Goal: Information Seeking & Learning: Learn about a topic

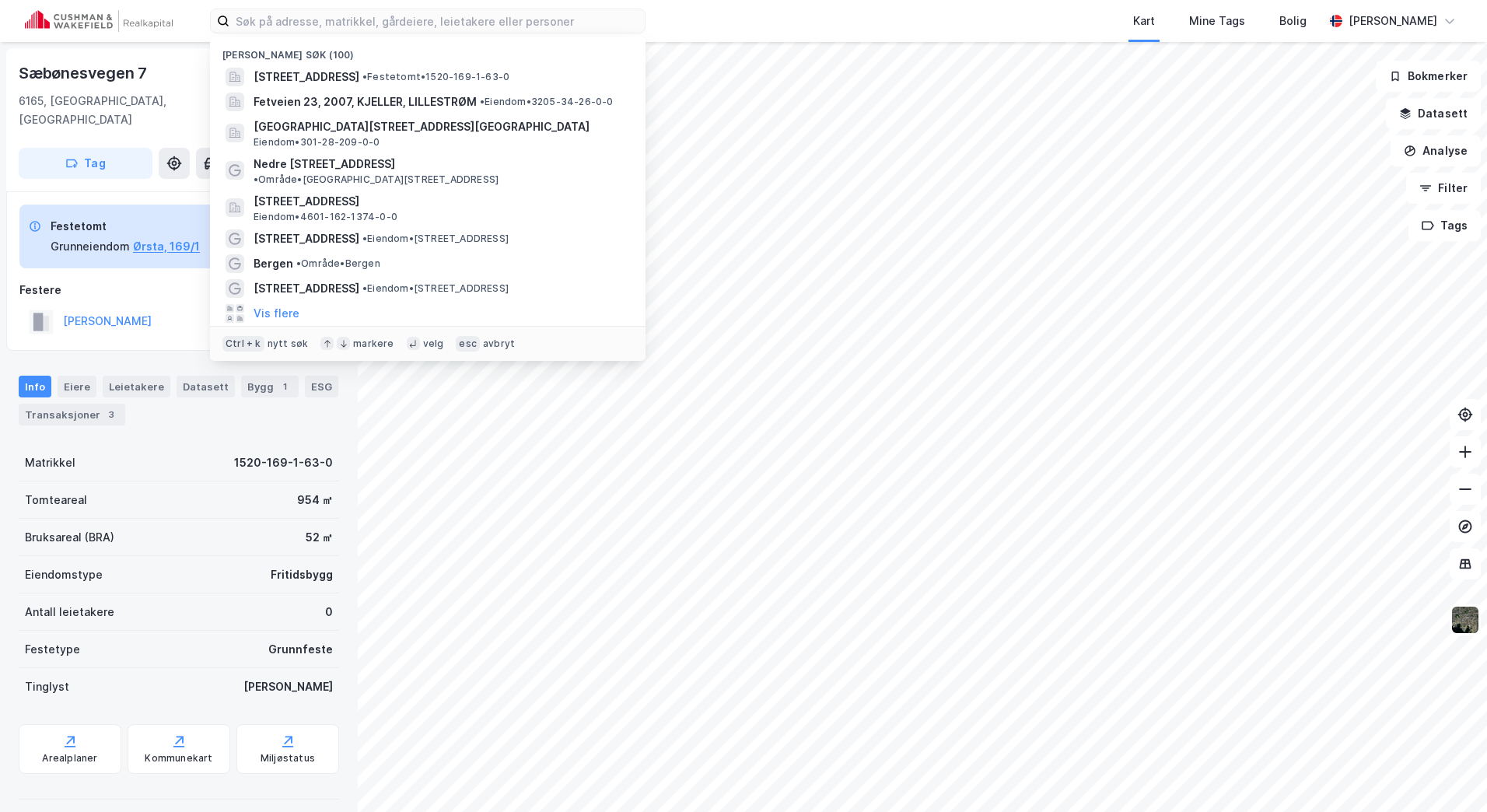
click at [297, 24] on input at bounding box center [436, 21] width 415 height 24
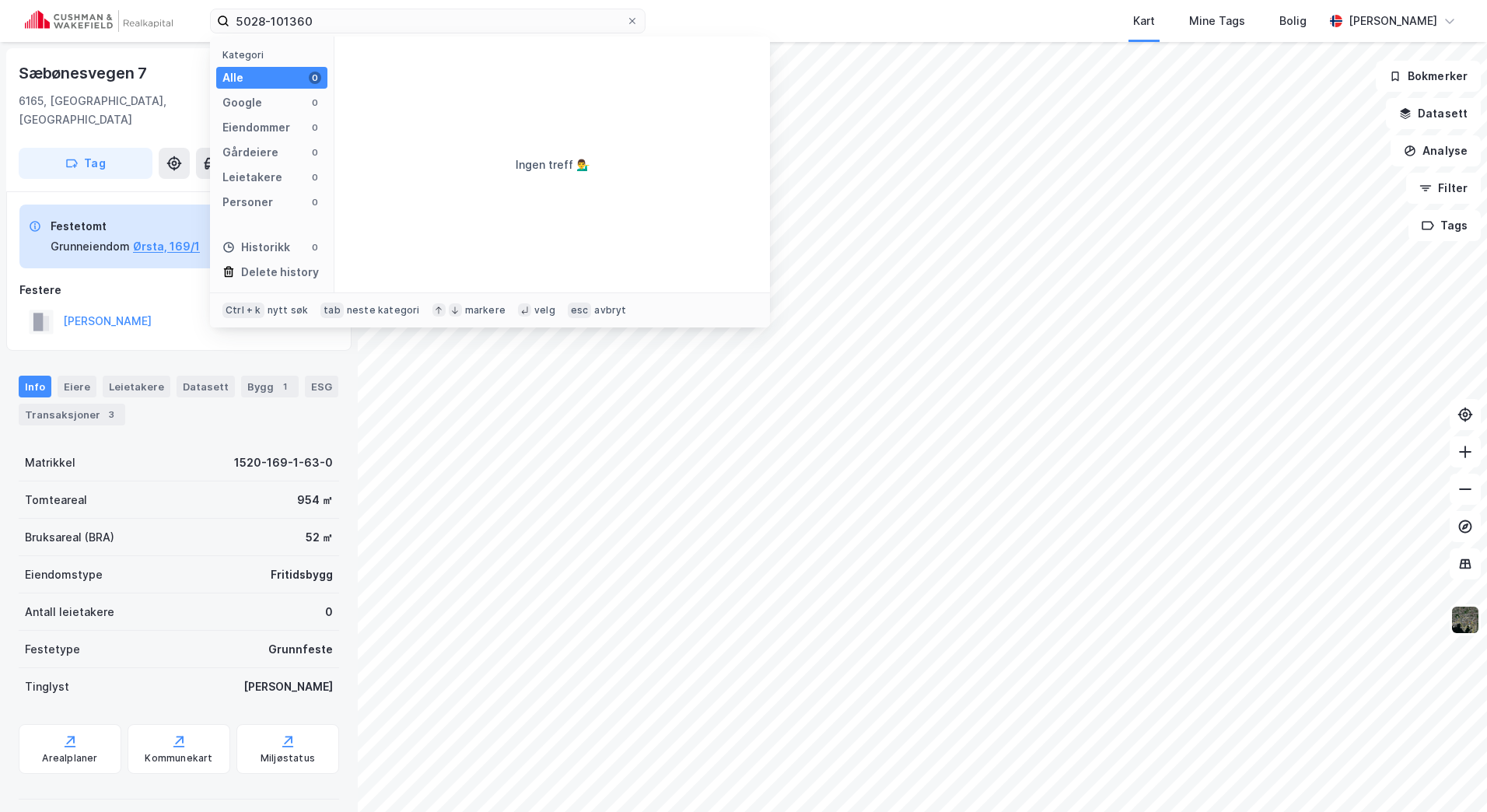
drag, startPoint x: 356, startPoint y: 43, endPoint x: 346, endPoint y: 33, distance: 14.1
click at [356, 43] on div "Ingen treff 💁‍♂️" at bounding box center [552, 164] width 435 height 256
click at [339, 21] on input "5028-101360" at bounding box center [427, 21] width 396 height 24
drag, startPoint x: 339, startPoint y: 21, endPoint x: 168, endPoint y: 23, distance: 171.0
click at [168, 23] on div "5028-101360 Kategori Alle 0 Google 0 Eiendommer 0 Gårdeiere 0 Leietakere 0 Pers…" at bounding box center [744, 21] width 1487 height 42
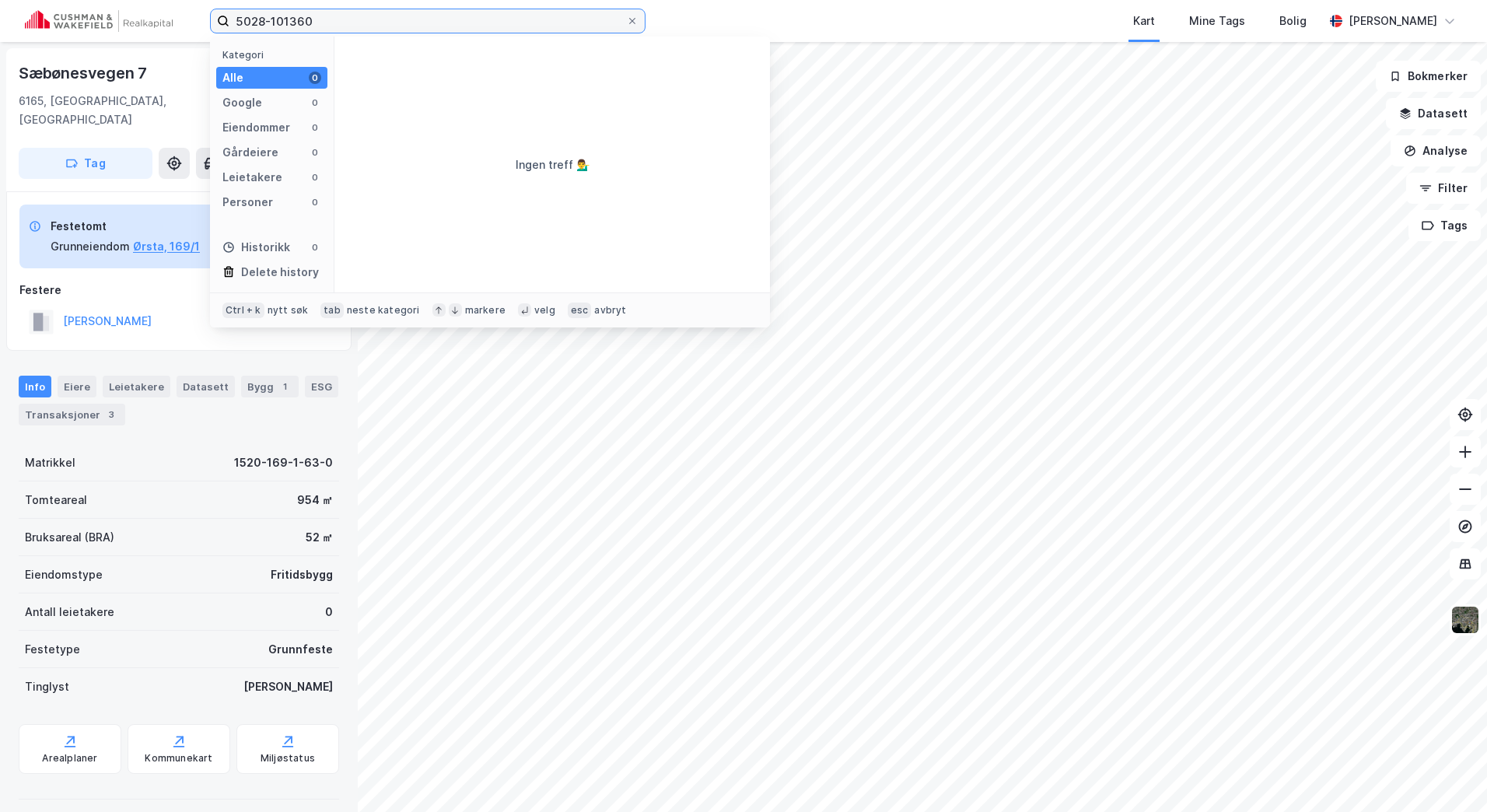
paste input "/1/36/"
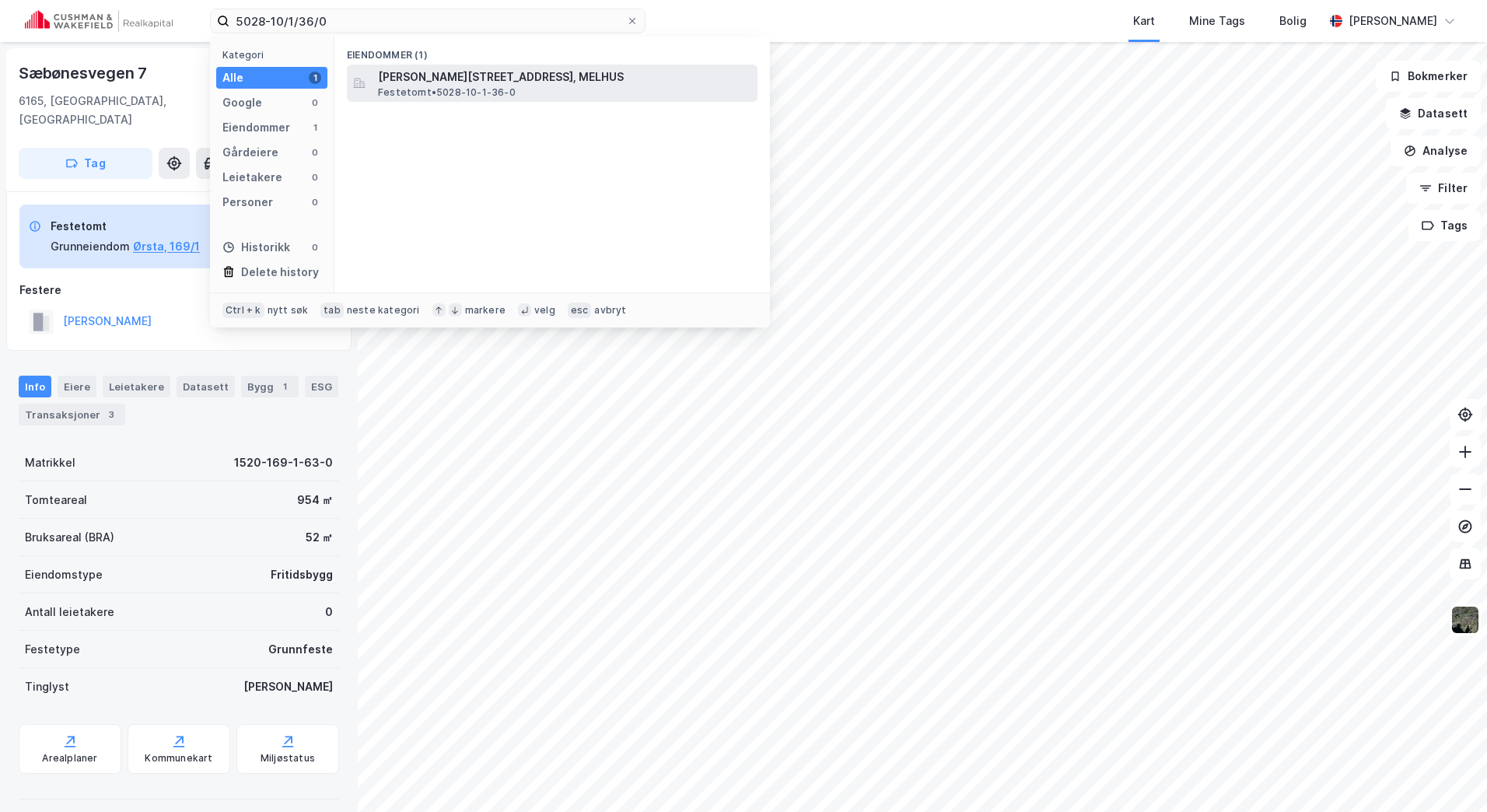
click at [453, 75] on span "[PERSON_NAME][STREET_ADDRESS], MELHUS" at bounding box center [564, 77] width 374 height 19
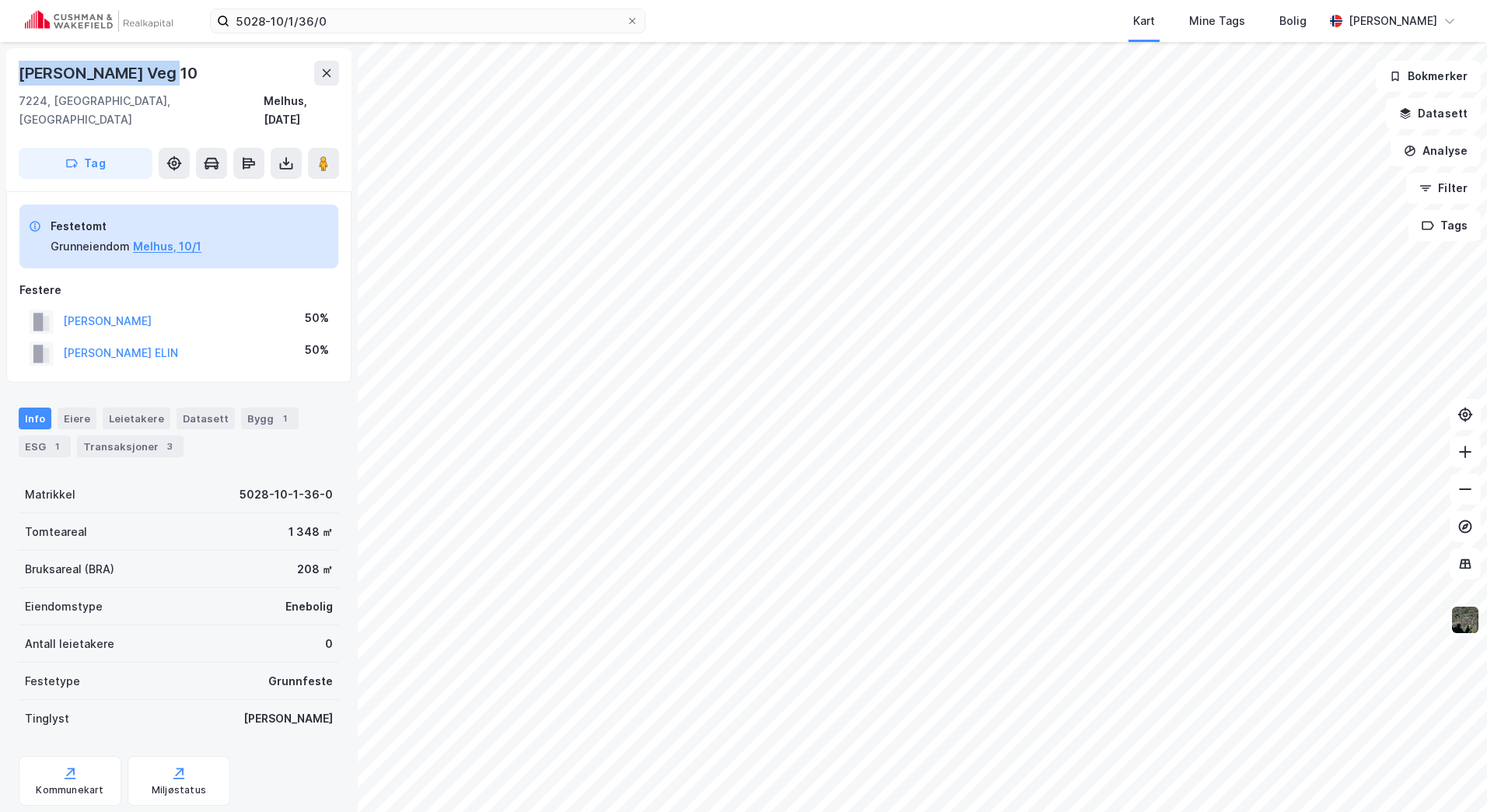
drag, startPoint x: 180, startPoint y: 64, endPoint x: -3, endPoint y: 63, distance: 183.0
click at [0, 63] on html "5028-10/1/36/0 Kart Mine Tags Bolig [PERSON_NAME] [PERSON_NAME][STREET_ADDRESS]…" at bounding box center [744, 406] width 1487 height 812
click at [386, 6] on div "5028-10/1/36/0 Kart Mine Tags [PERSON_NAME]" at bounding box center [744, 21] width 1487 height 42
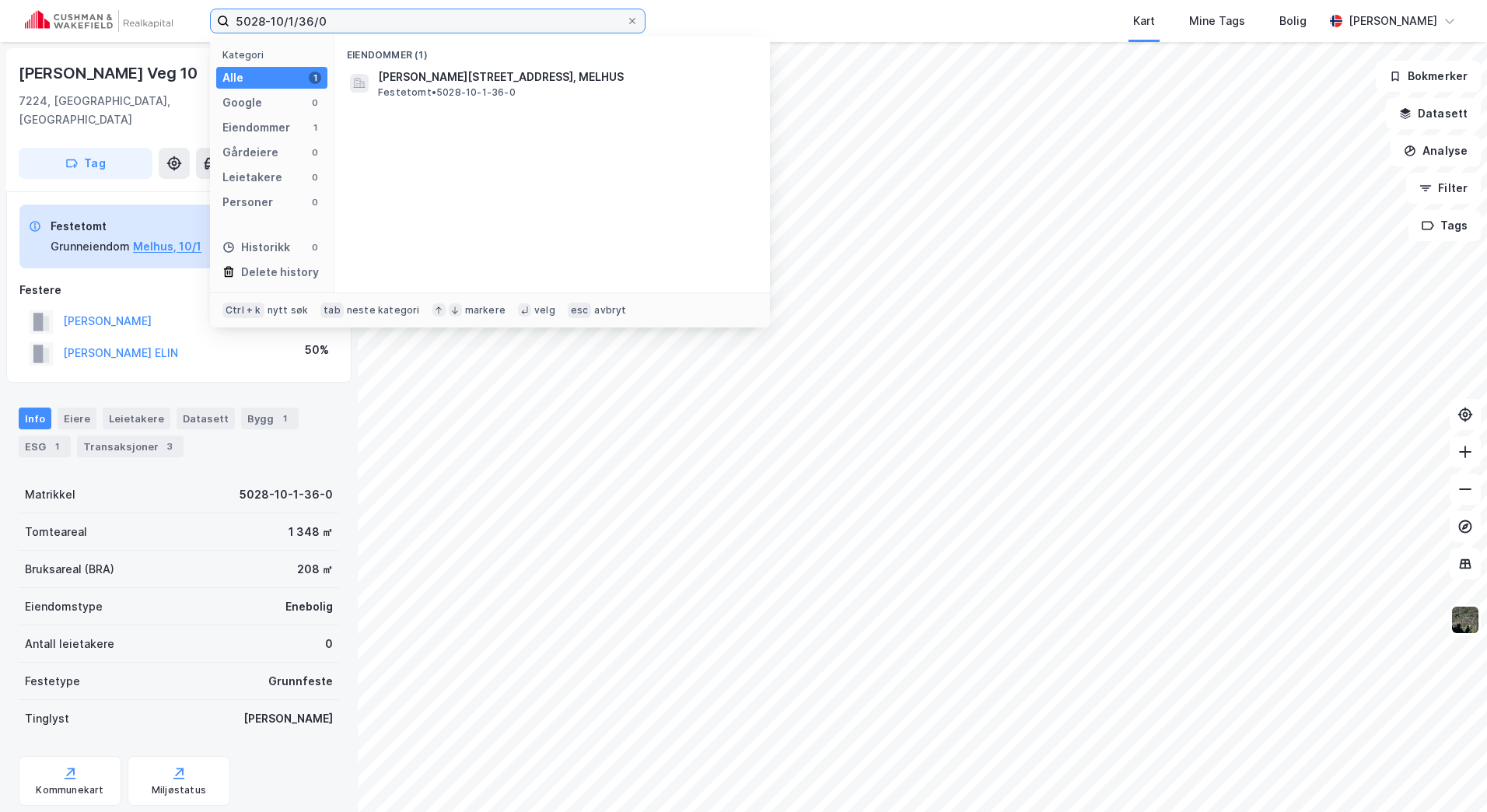
click at [386, 10] on input "5028-10/1/36/0" at bounding box center [427, 21] width 396 height 24
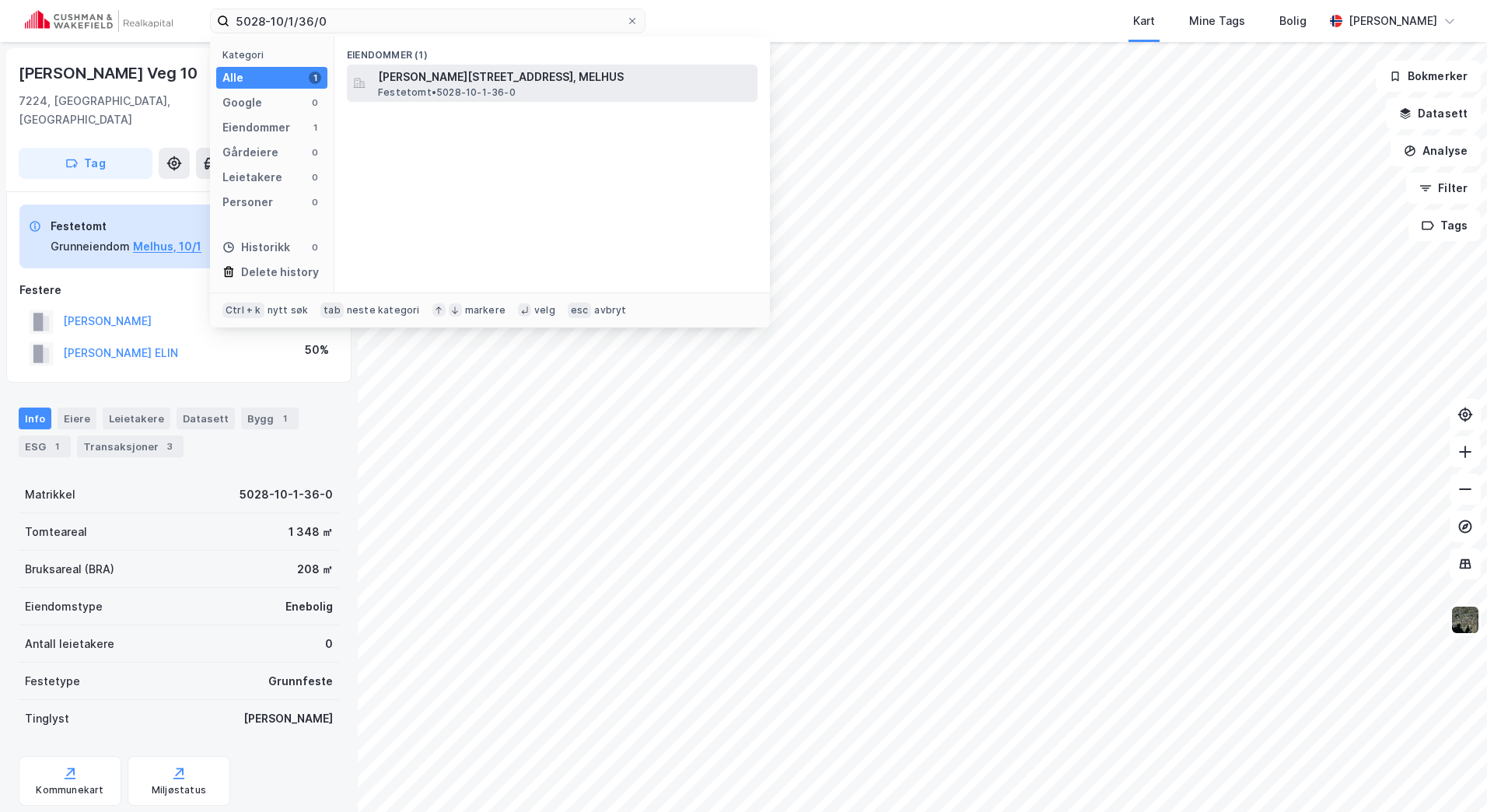
click at [415, 81] on span "[PERSON_NAME][STREET_ADDRESS], MELHUS" at bounding box center [564, 77] width 374 height 19
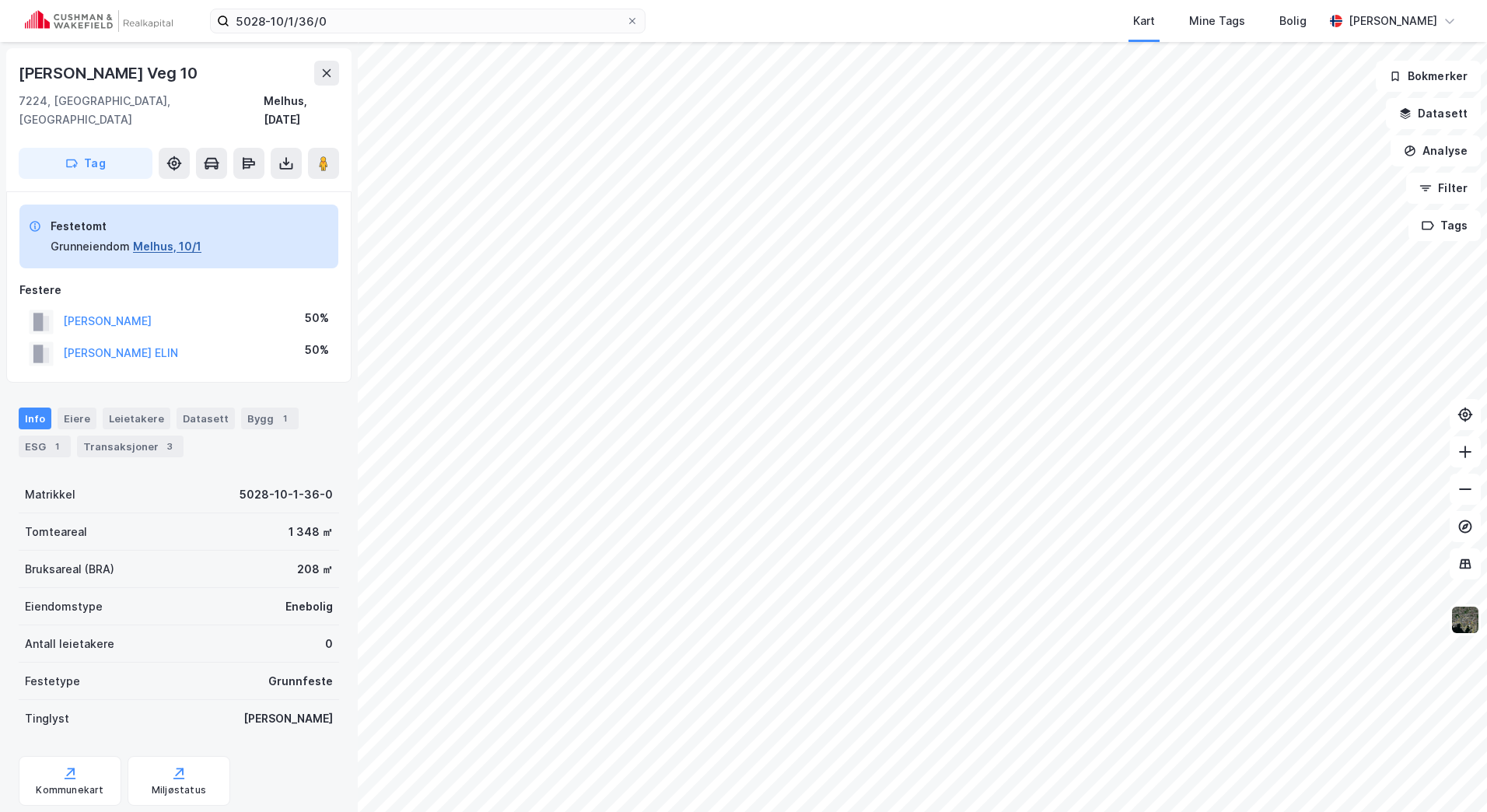
click at [182, 237] on button "Melhus, 10/1" at bounding box center [167, 246] width 68 height 19
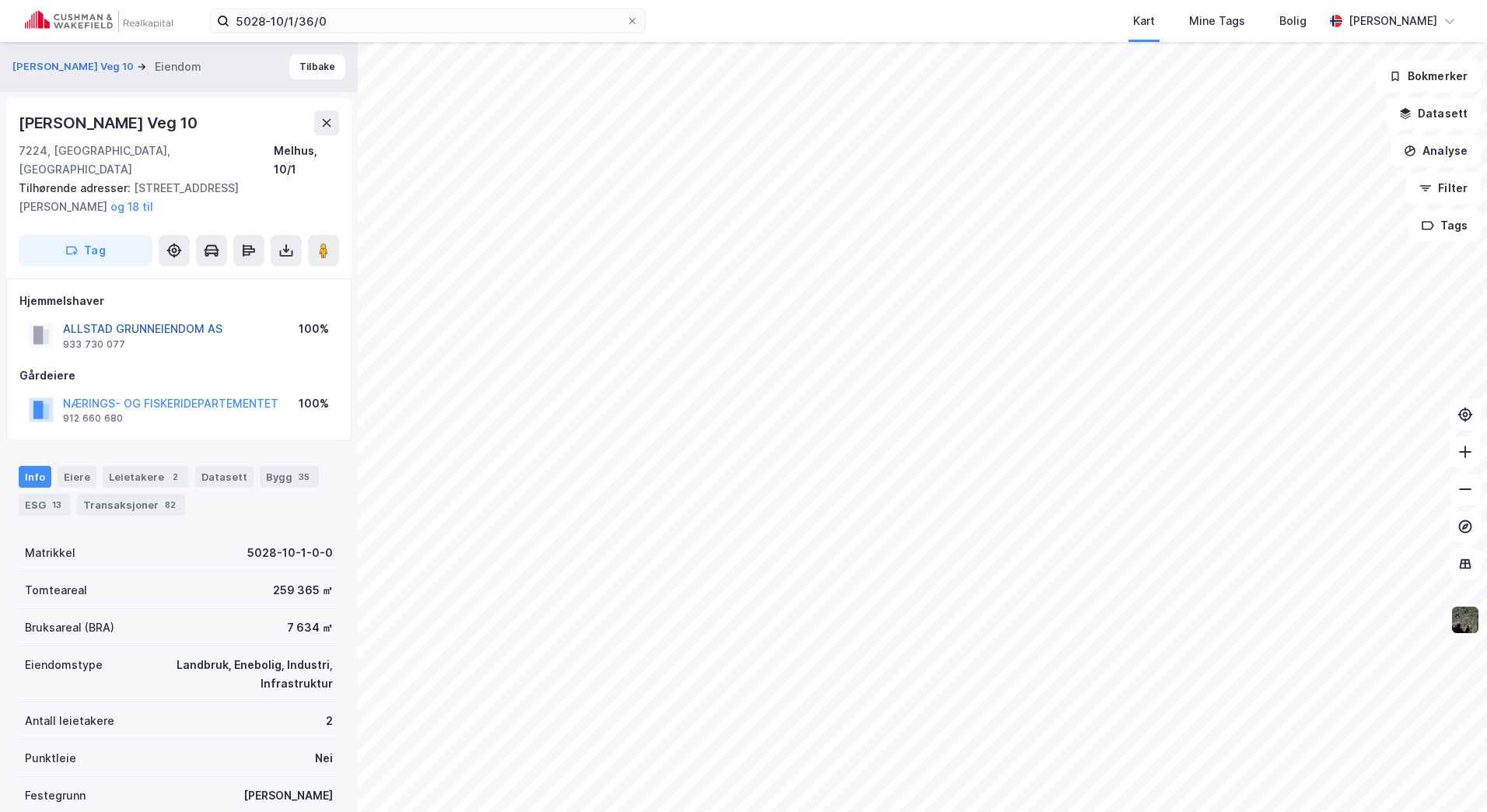
click at [0, 0] on button "ALLSTAD GRUNNEIENDOM AS" at bounding box center [0, 0] width 0 height 0
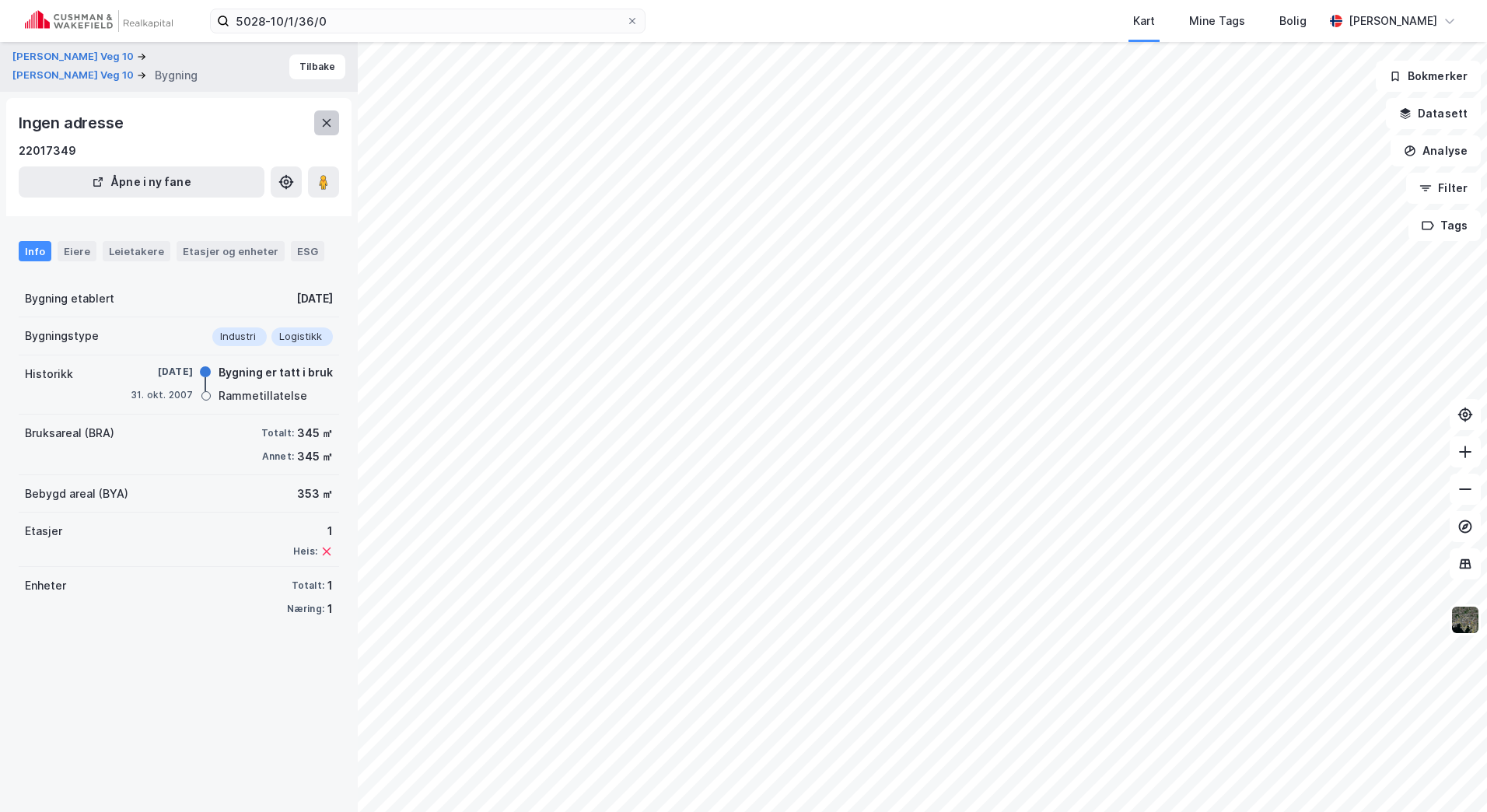
click at [323, 129] on button at bounding box center [326, 123] width 25 height 25
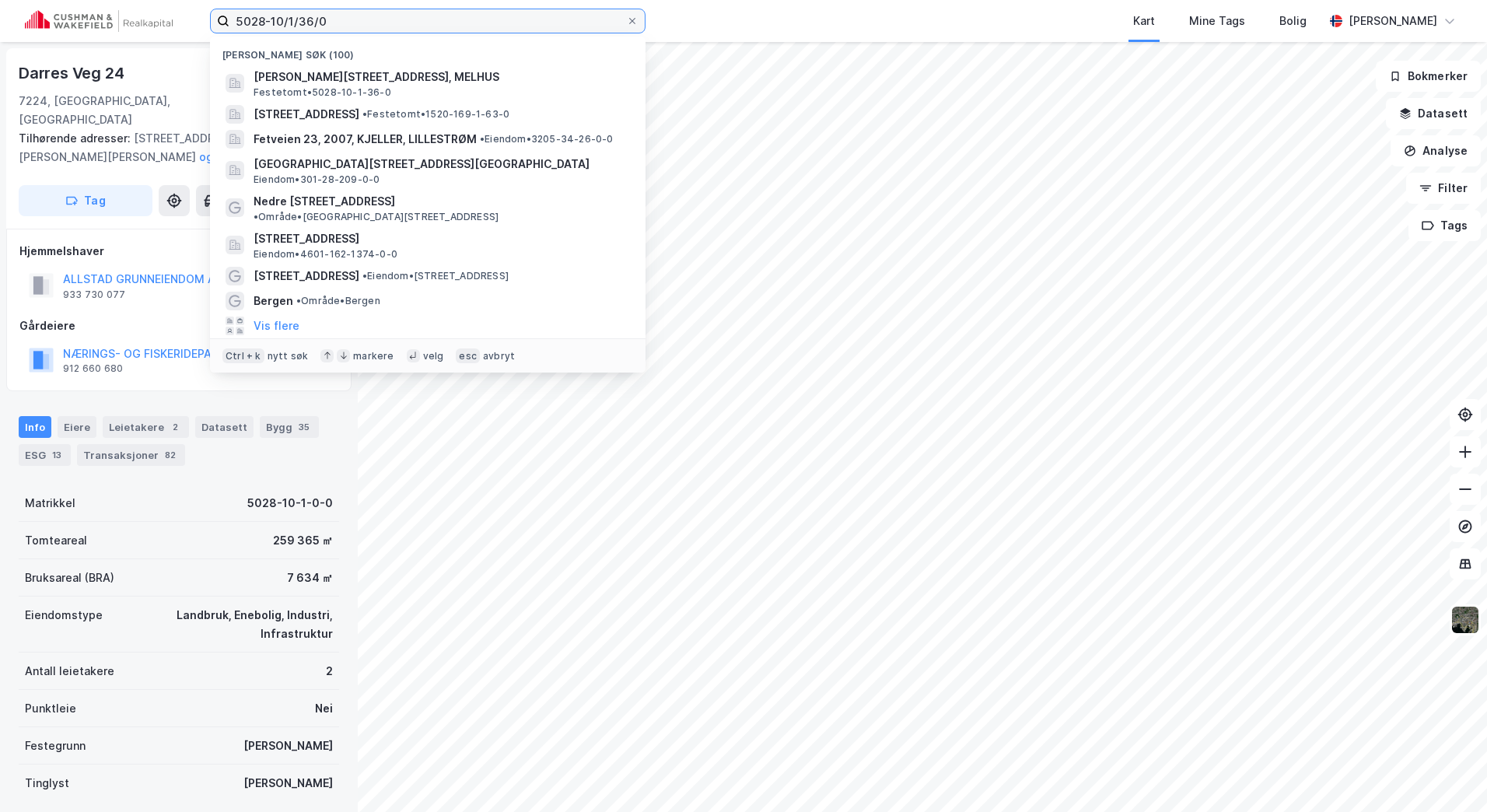
drag, startPoint x: 372, startPoint y: 14, endPoint x: 45, endPoint y: 36, distance: 327.7
click at [45, 36] on div "5028-10/1/36/0 Nylige søk (100) [PERSON_NAME] veg 10, 7224, MELHUS, MELHUS Fest…" at bounding box center [744, 21] width 1487 height 42
paste input
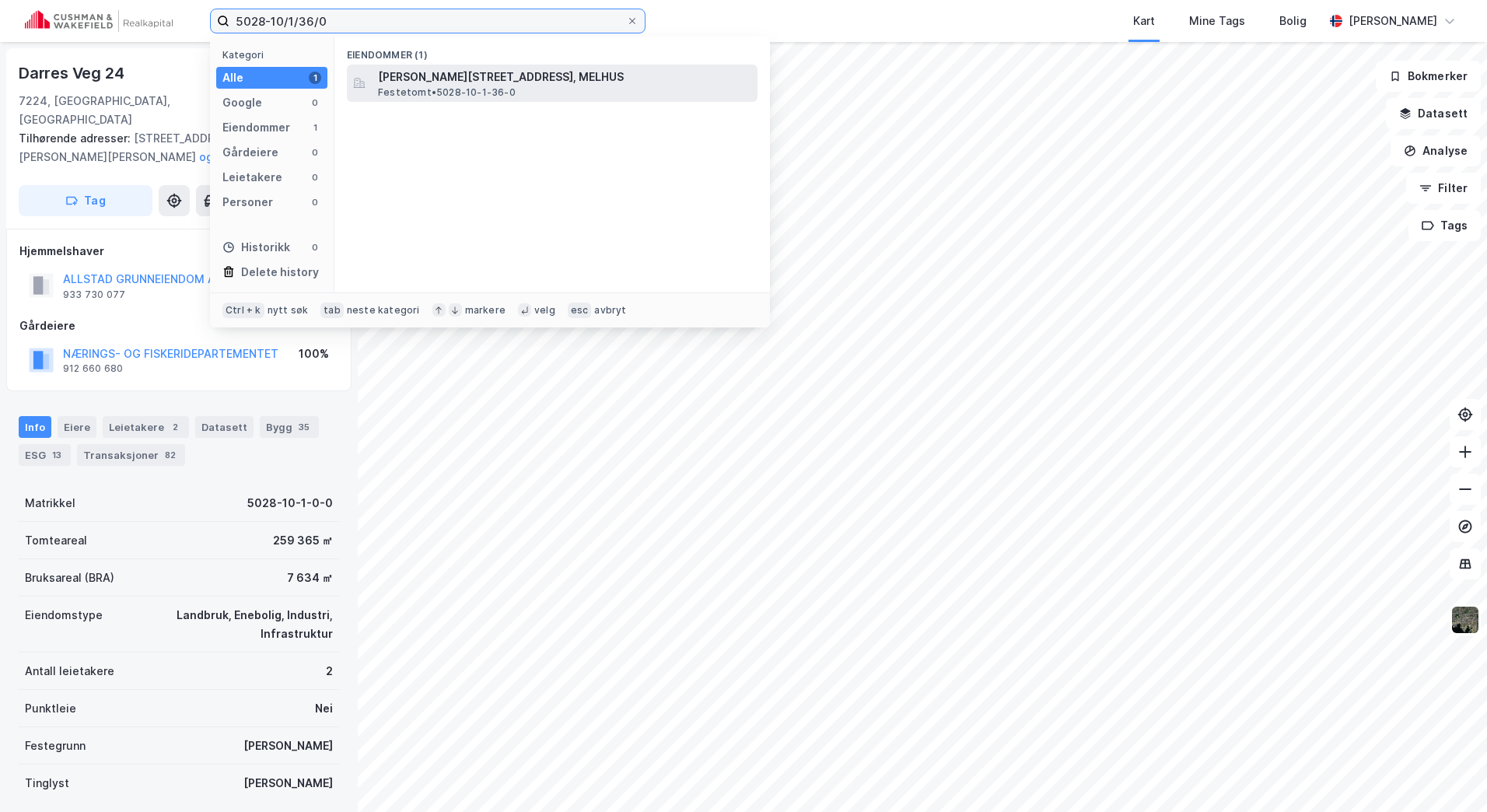
type input "5028-10/1/36/0"
click at [437, 80] on span "[PERSON_NAME][STREET_ADDRESS], MELHUS" at bounding box center [564, 77] width 374 height 19
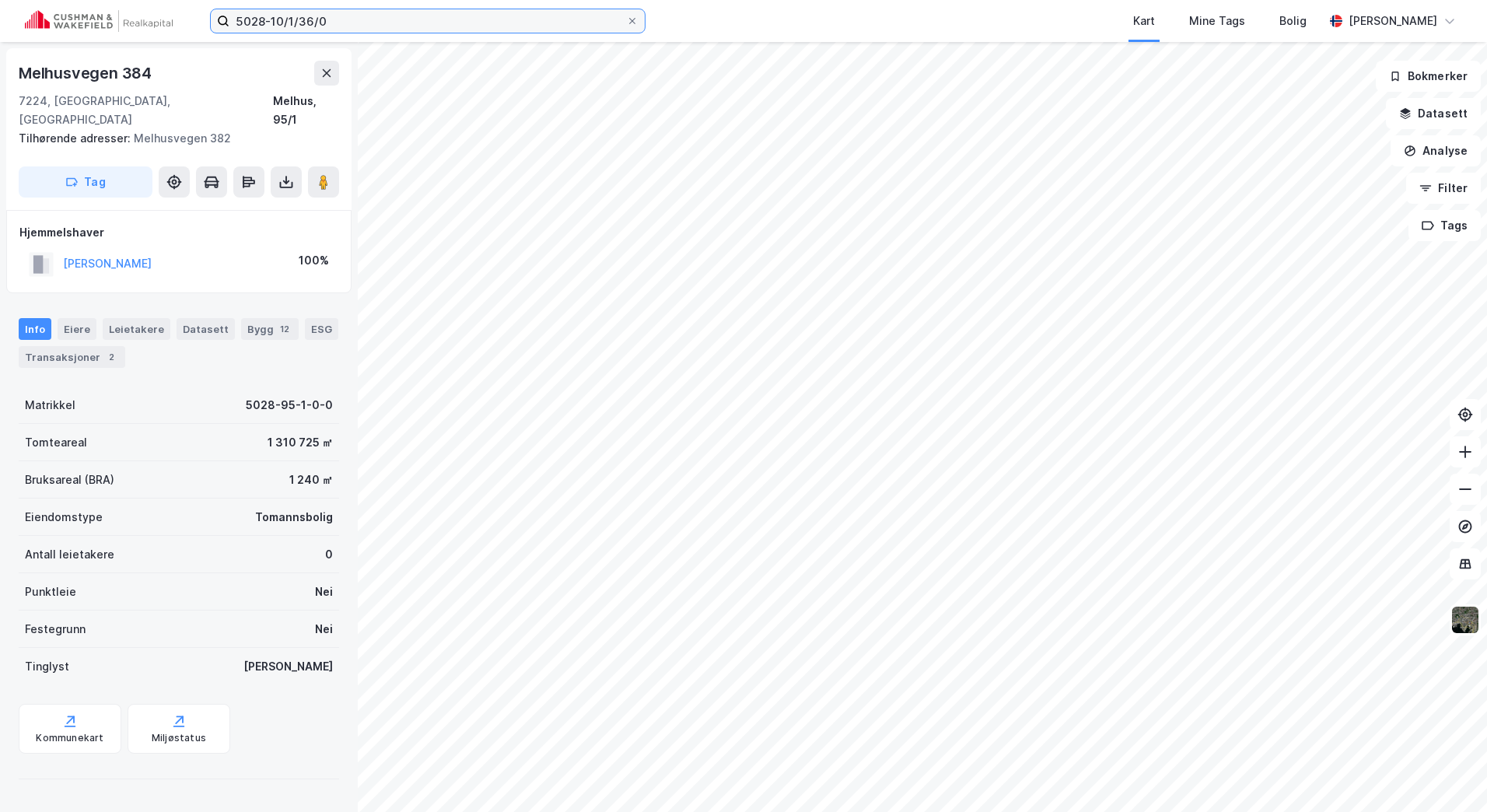
click at [408, 10] on input "5028-10/1/36/0" at bounding box center [427, 21] width 396 height 24
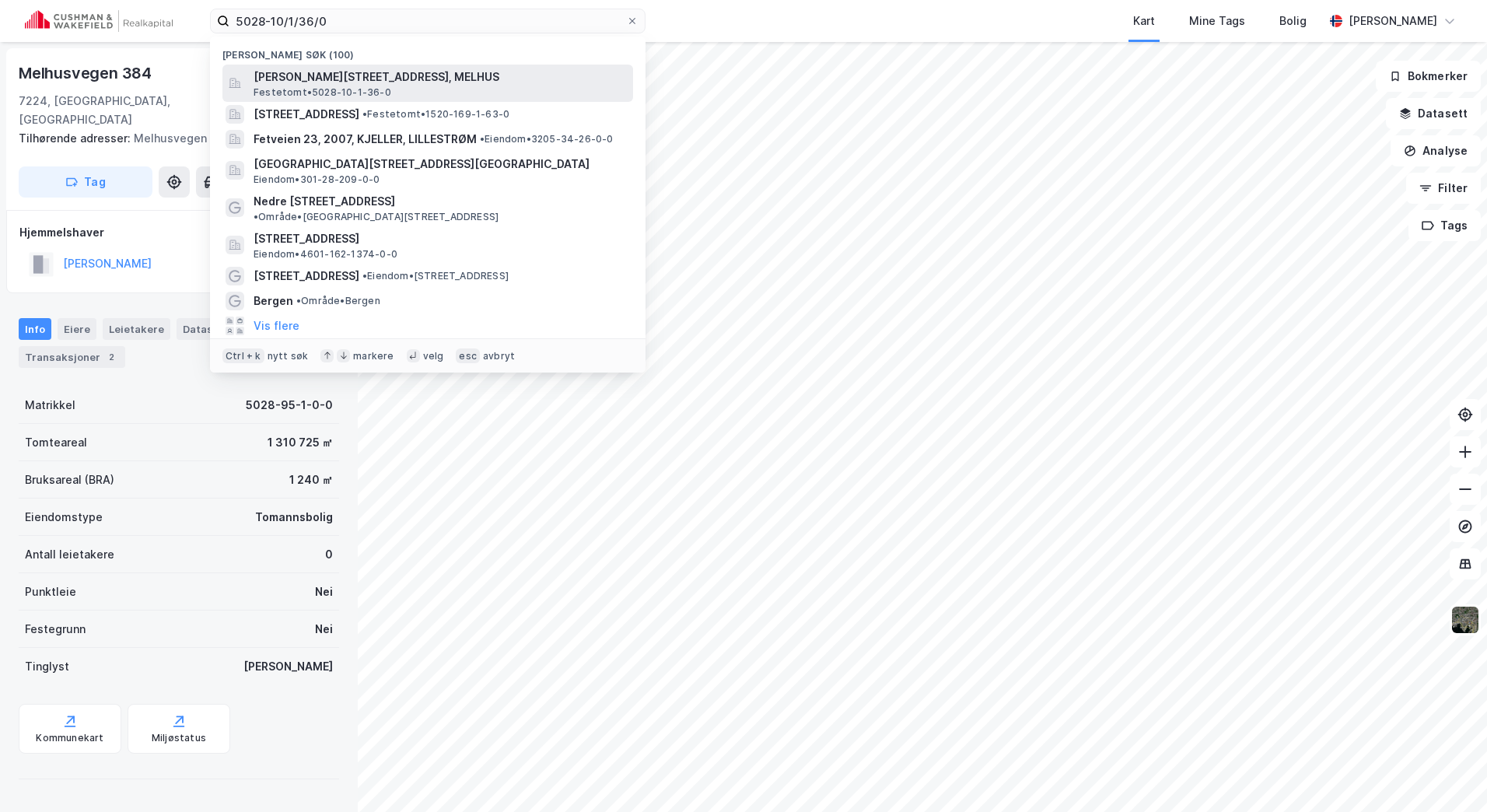
click at [365, 83] on span "[PERSON_NAME][STREET_ADDRESS], MELHUS" at bounding box center [440, 77] width 374 height 19
